Goal: Information Seeking & Learning: Learn about a topic

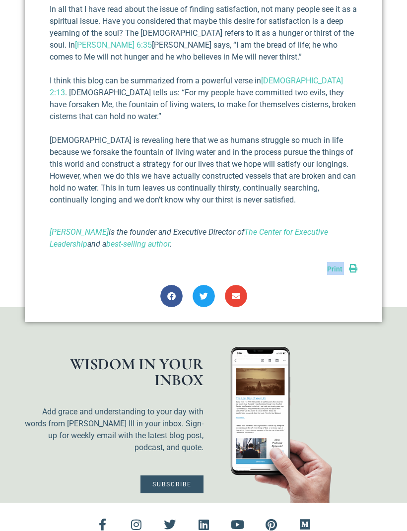
scroll to position [732, 0]
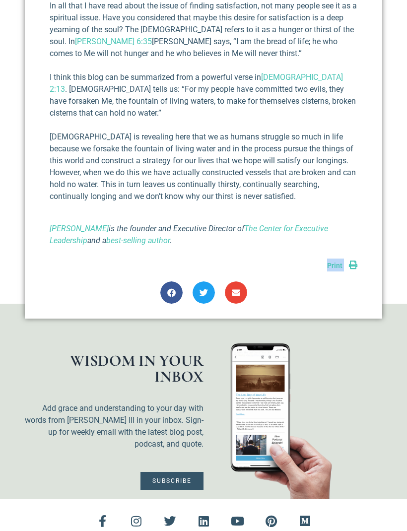
click at [377, 482] on div at bounding box center [295, 422] width 184 height 156
click at [370, 500] on div "Facebook-f Instagram Twitter Linkedin Youtube Pinterest Medium" at bounding box center [203, 522] width 387 height 44
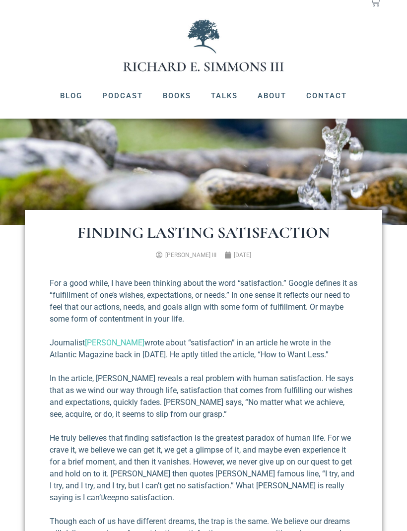
scroll to position [0, 0]
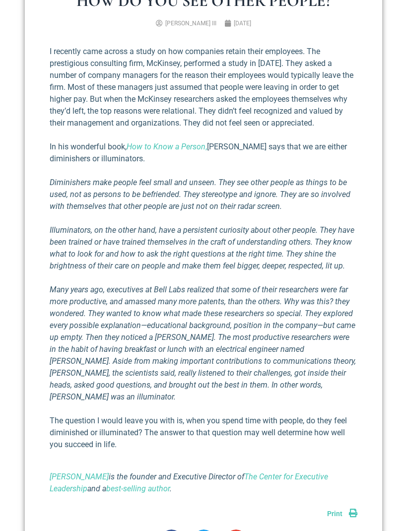
scroll to position [270, 0]
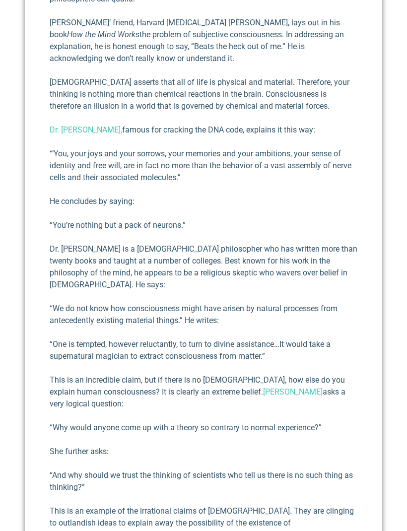
scroll to position [841, 0]
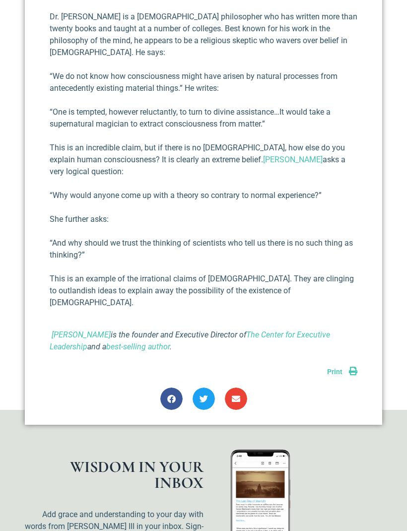
scroll to position [1071, 0]
click at [330, 368] on span "Print" at bounding box center [334, 372] width 15 height 8
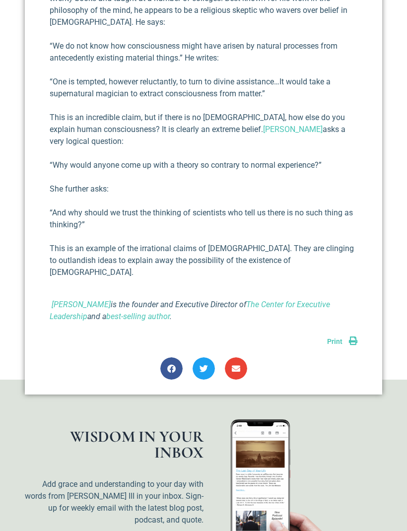
scroll to position [1103, 0]
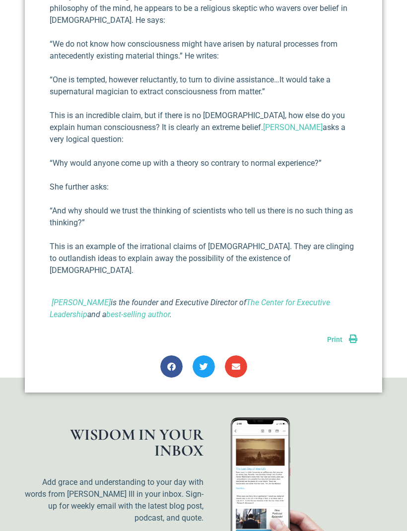
click at [332, 335] on span "Print" at bounding box center [334, 339] width 15 height 8
